Goal: Task Accomplishment & Management: Use online tool/utility

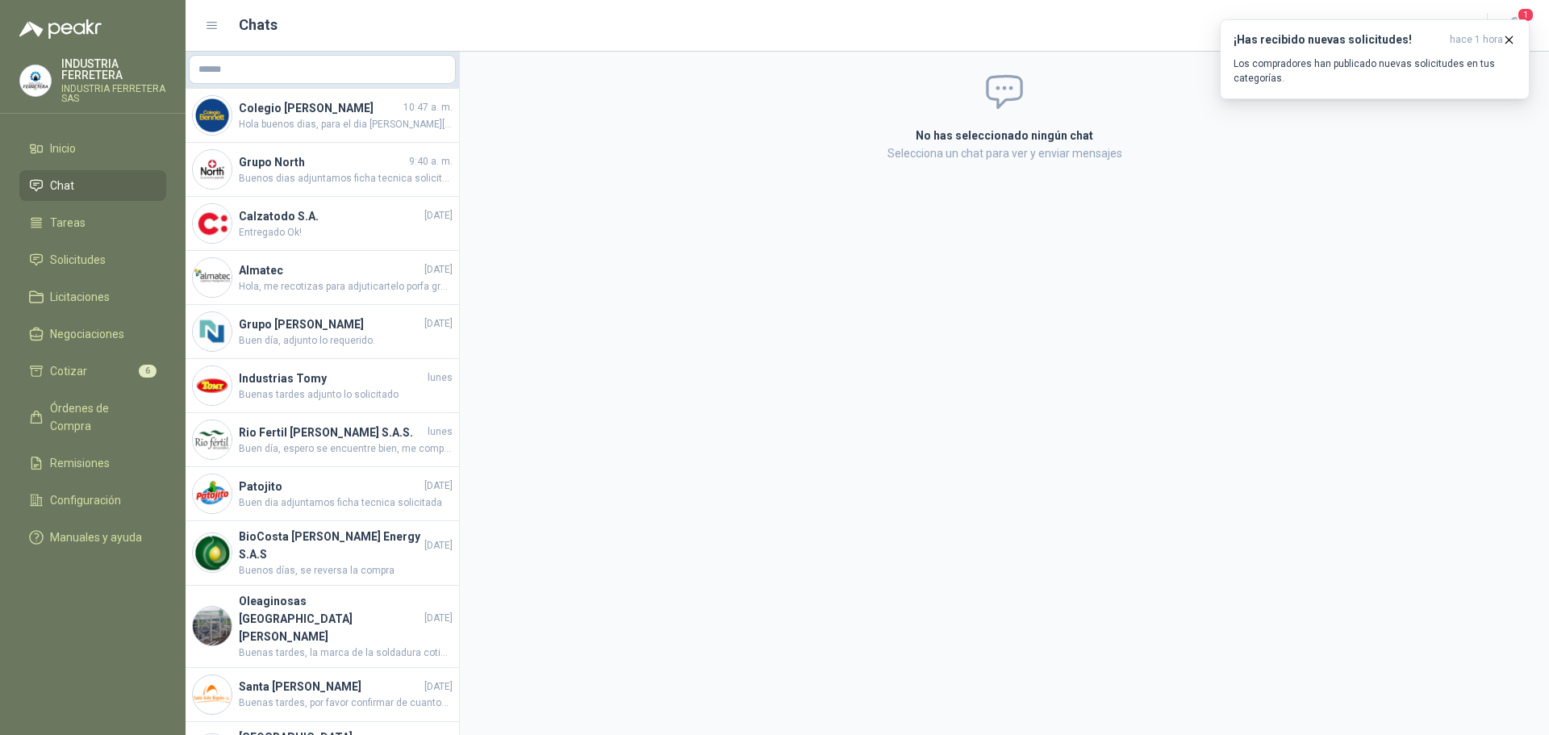
click at [84, 387] on ul "Inicio Chat Tareas Solicitudes Licitaciones Negociaciones Cotizar 6 Órdenes de …" at bounding box center [93, 346] width 186 height 426
click at [84, 373] on span "Cotizar" at bounding box center [68, 371] width 37 height 18
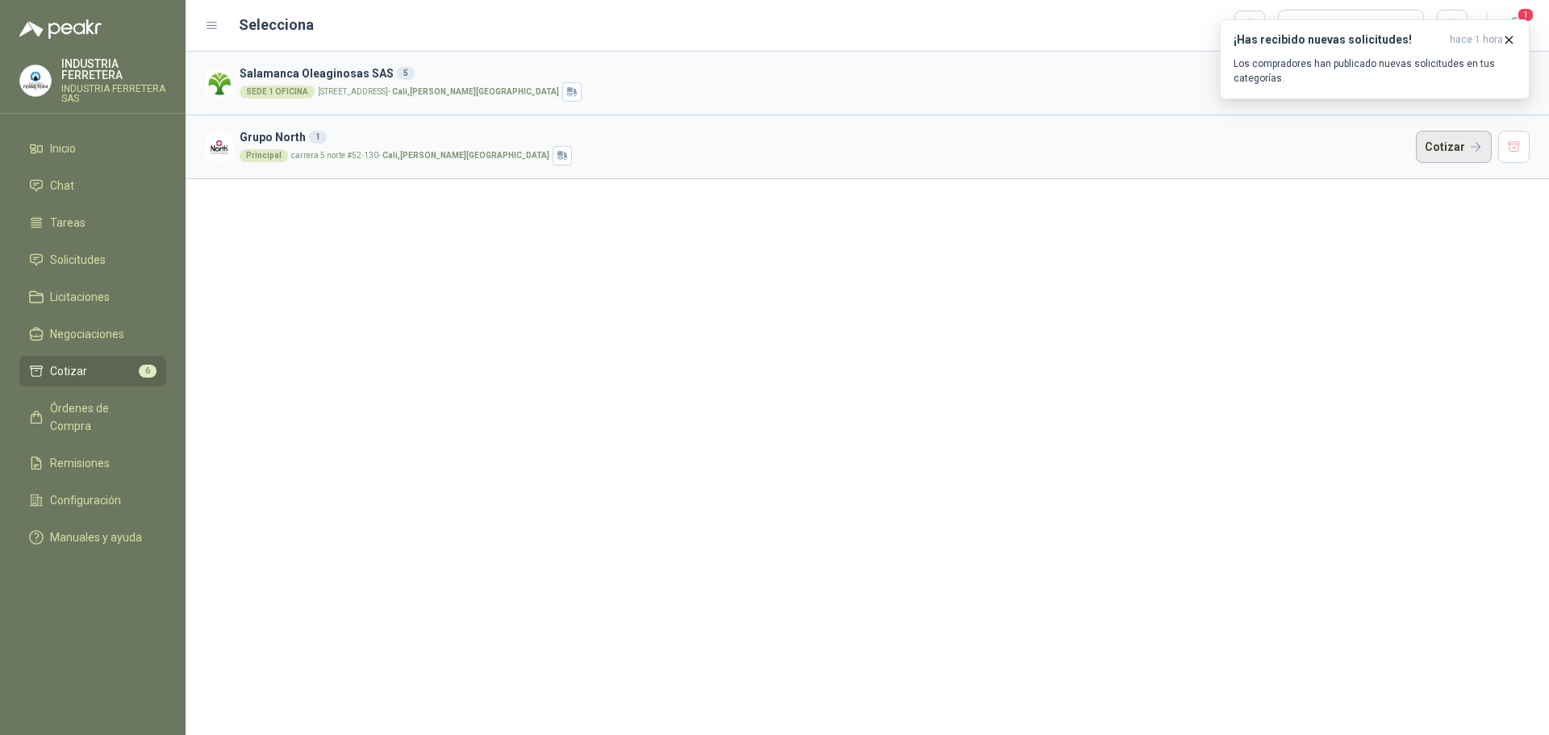
click at [1433, 140] on button "Cotizar" at bounding box center [1454, 147] width 76 height 32
click at [1512, 36] on icon "button" at bounding box center [1510, 40] width 14 height 14
click at [1467, 76] on button "Cotizar" at bounding box center [1454, 83] width 76 height 32
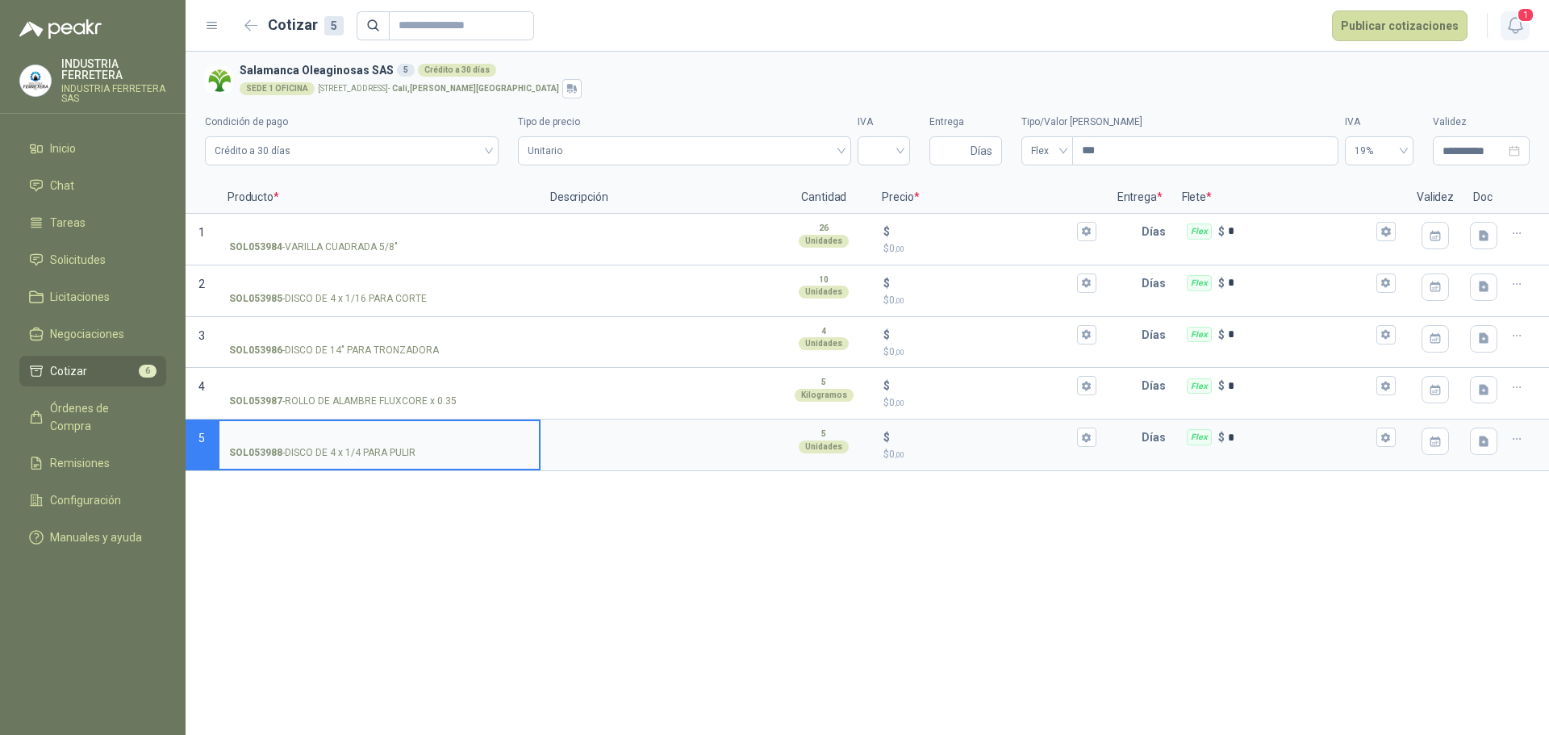
click at [1513, 33] on icon "button" at bounding box center [1516, 25] width 20 height 20
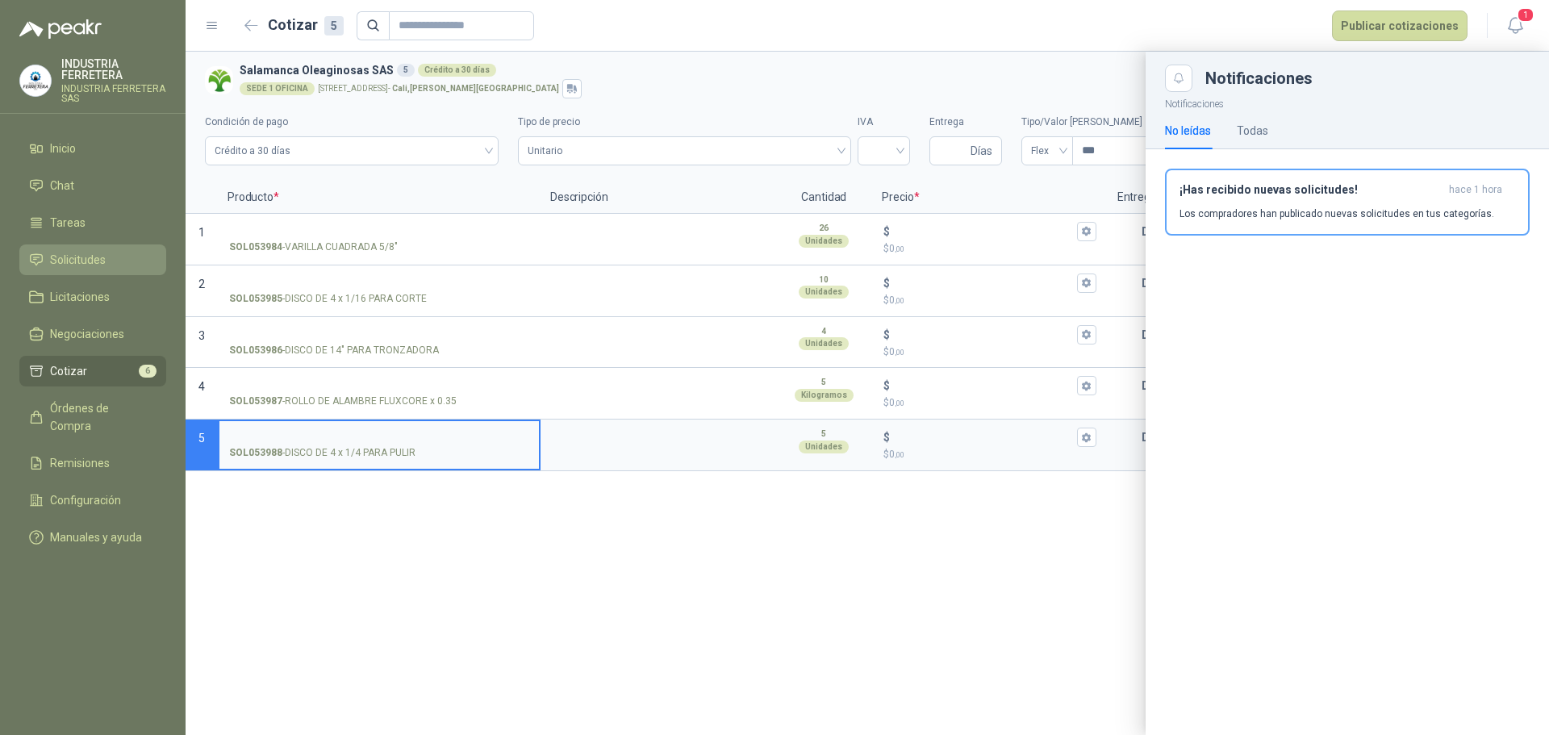
click at [53, 274] on link "Solicitudes" at bounding box center [92, 260] width 147 height 31
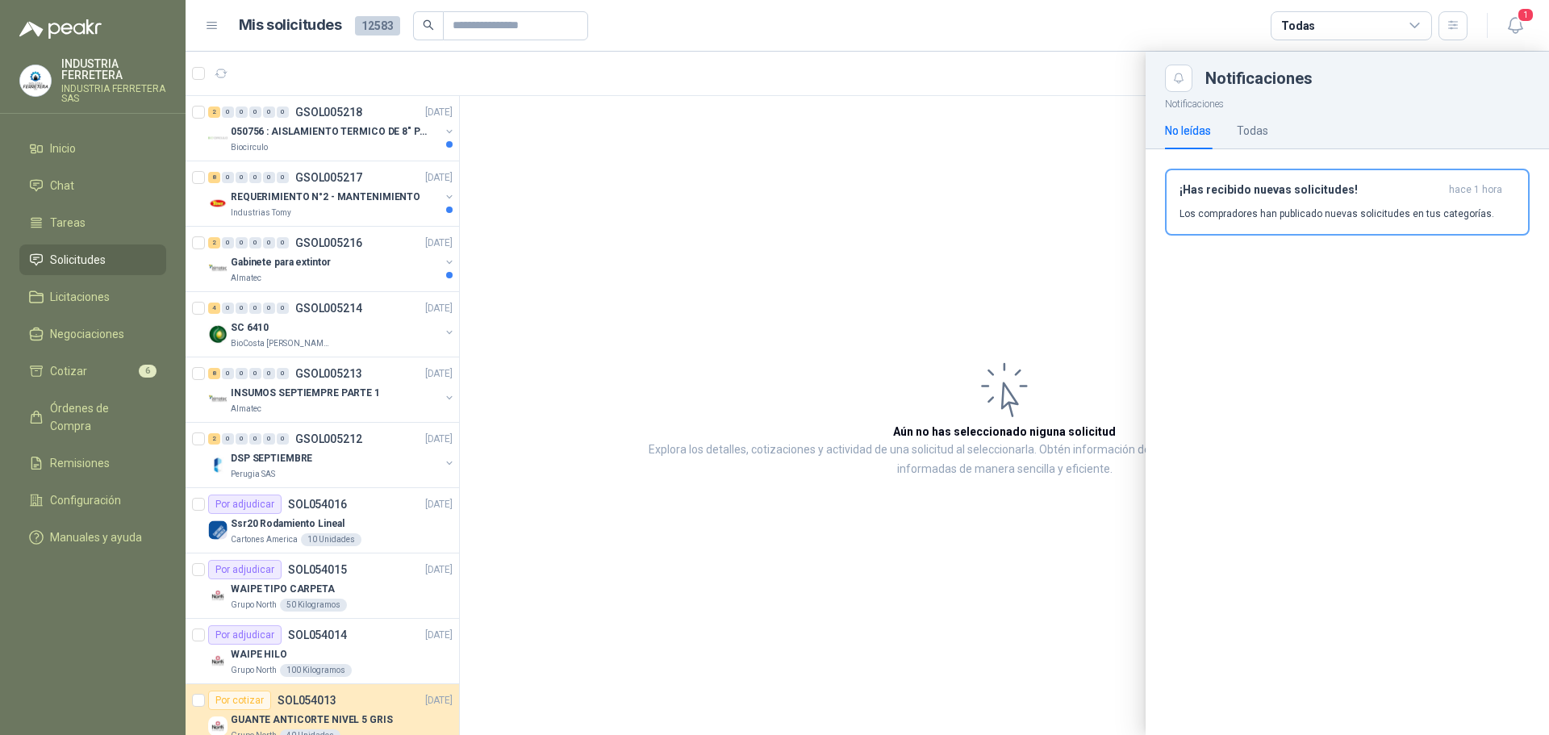
click at [330, 278] on div at bounding box center [868, 393] width 1364 height 683
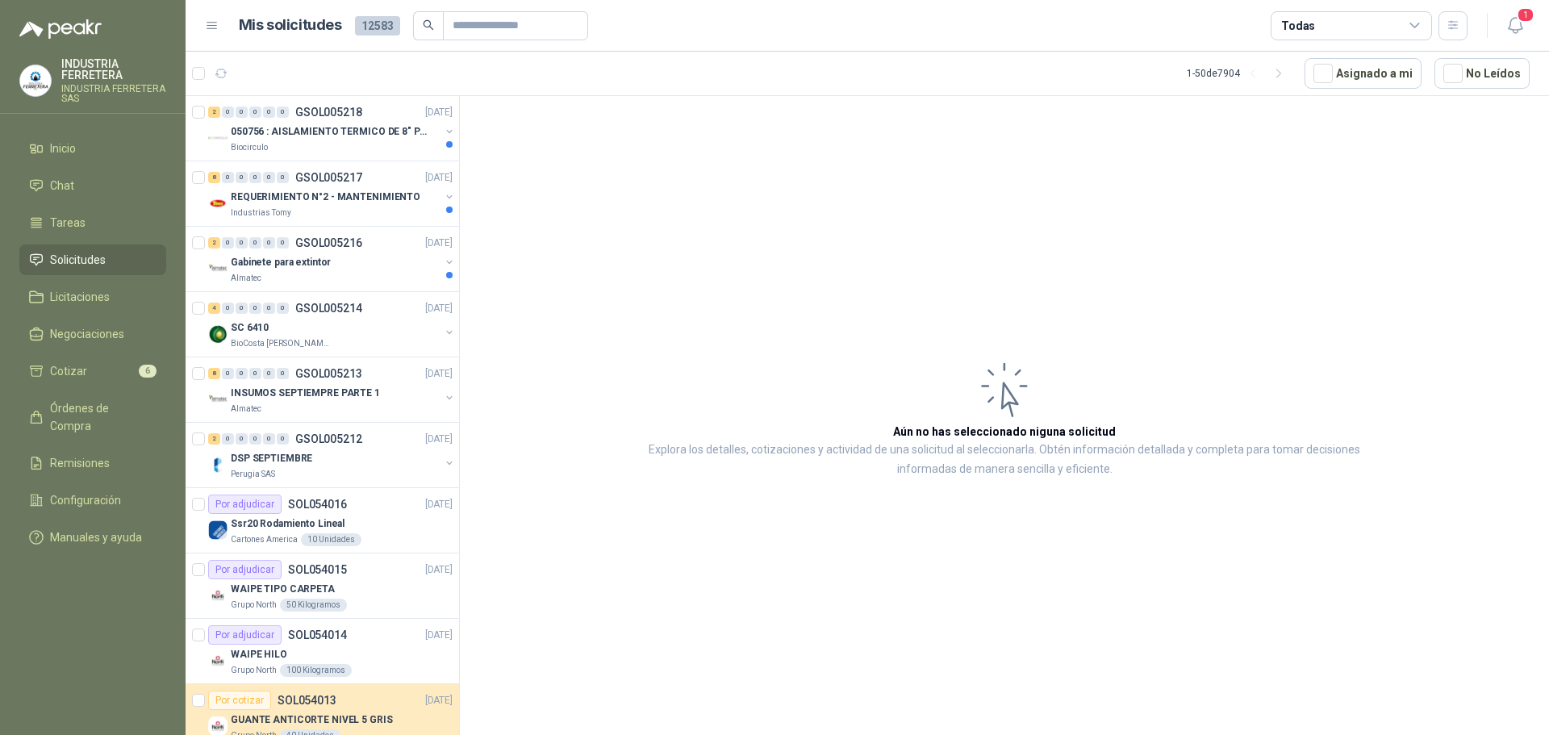
click at [330, 277] on div "Almatec" at bounding box center [335, 278] width 209 height 13
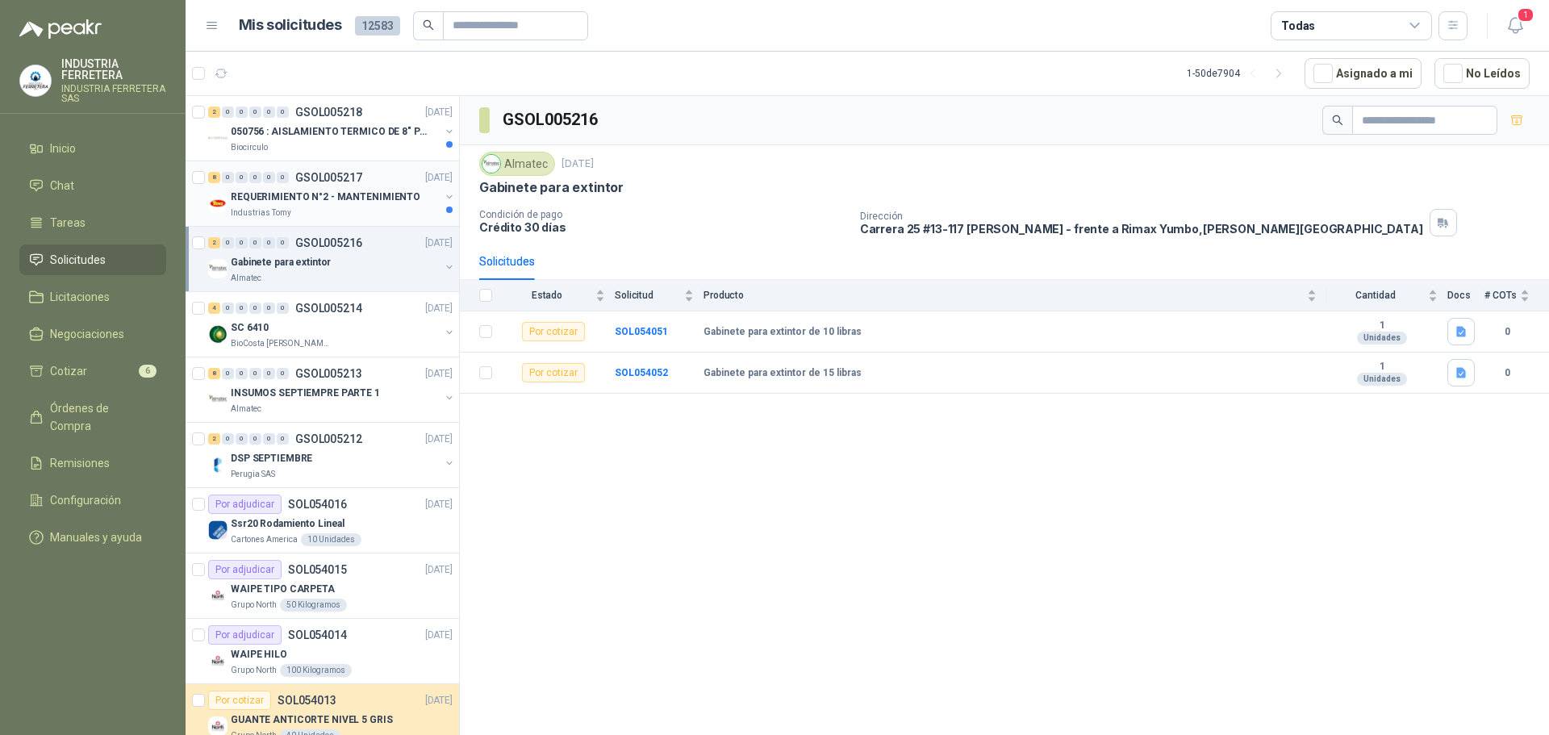
click at [384, 207] on div "Industrias Tomy" at bounding box center [335, 213] width 209 height 13
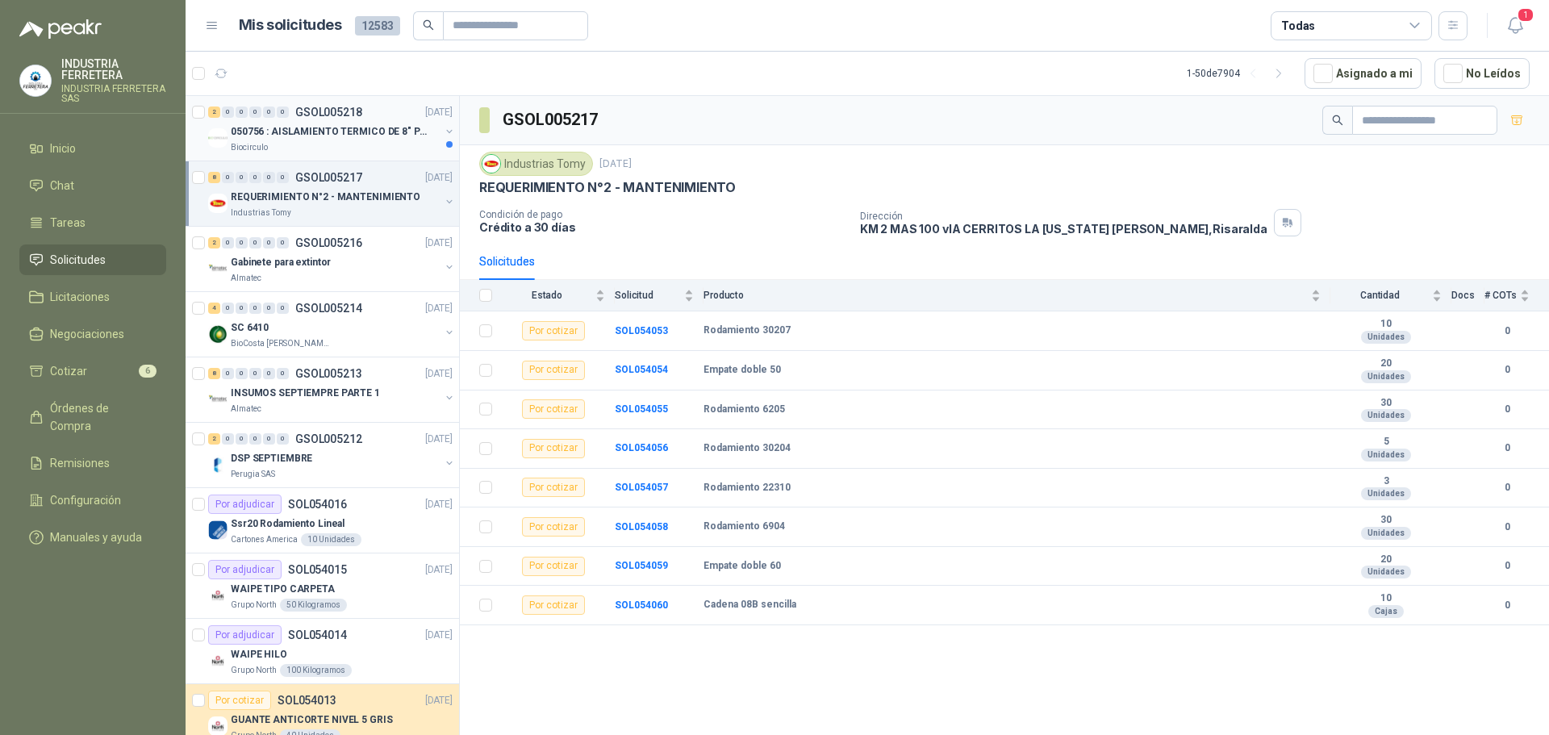
click at [353, 139] on p "050756 : AISLAMIENTO TERMICO DE 8" PARA TUBERIA" at bounding box center [331, 131] width 201 height 15
